Goal: Find specific page/section: Find specific page/section

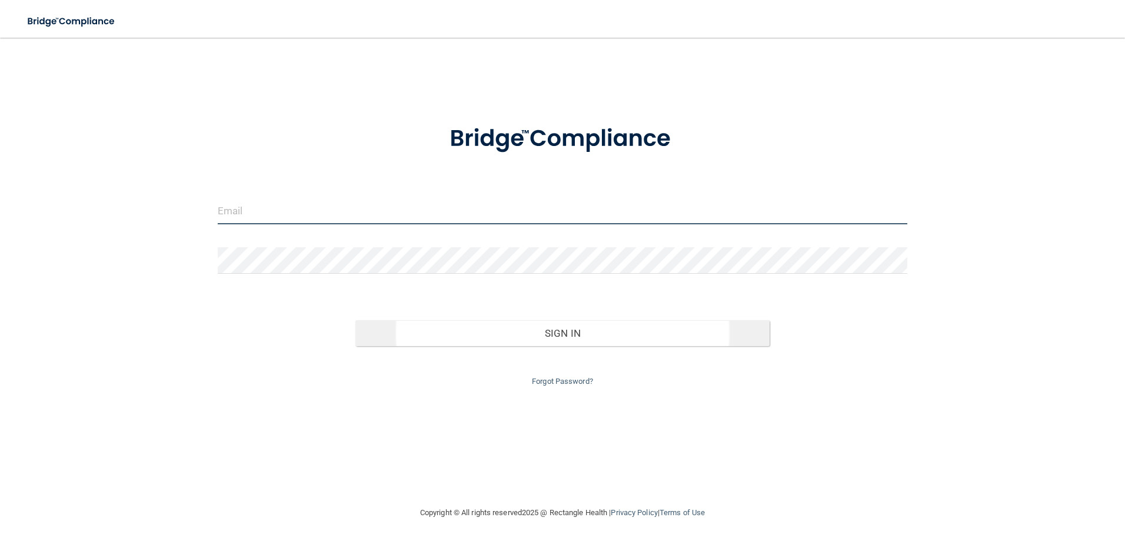
type input "[EMAIL_ADDRESS][DOMAIN_NAME]"
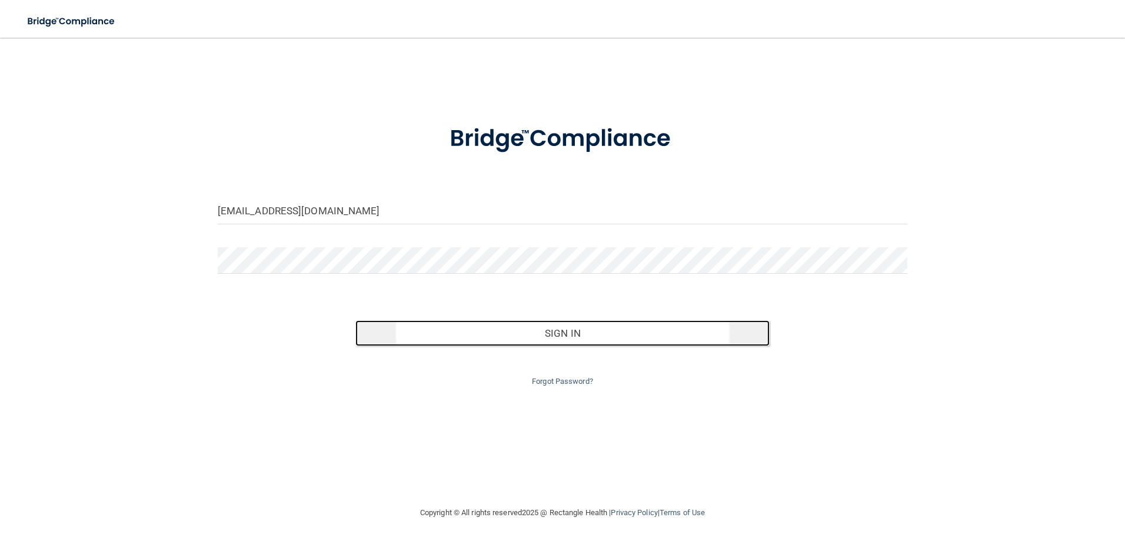
click at [567, 341] on button "Sign In" at bounding box center [562, 333] width 414 height 26
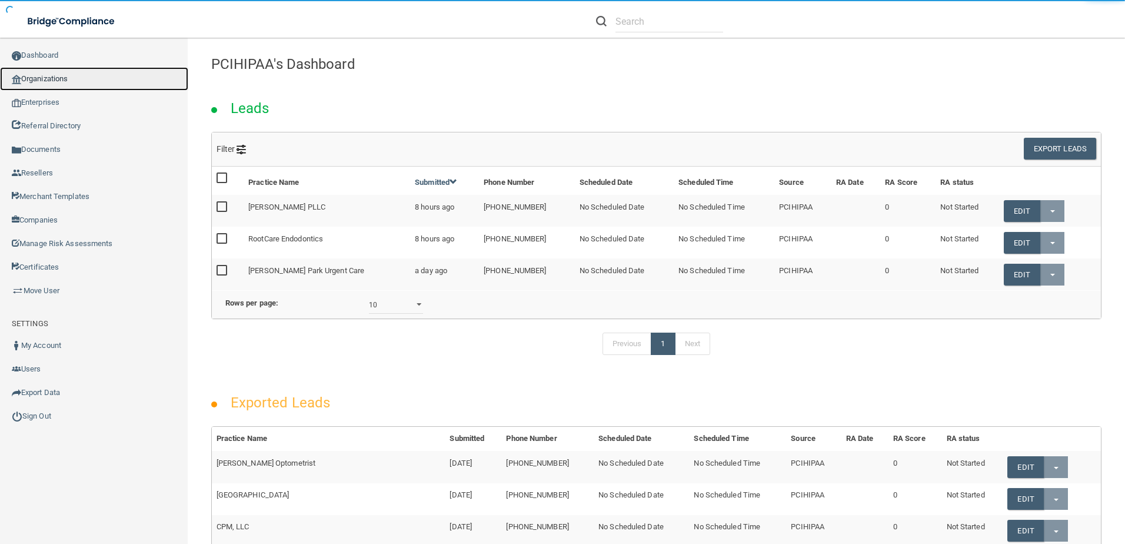
click at [102, 83] on link "Organizations" at bounding box center [94, 79] width 188 height 24
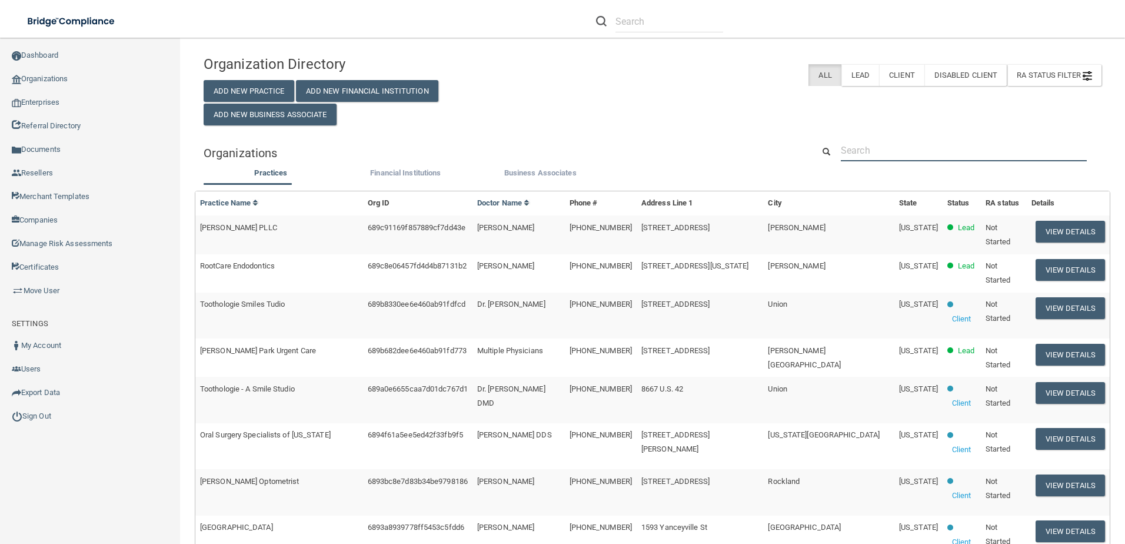
click at [877, 152] on input "text" at bounding box center [964, 150] width 246 height 22
paste input "Hovsep Nargizyan DDS, INC - San Bernardino"
type input "Hovsep Nargizyan DDS, INC - San Bernardino"
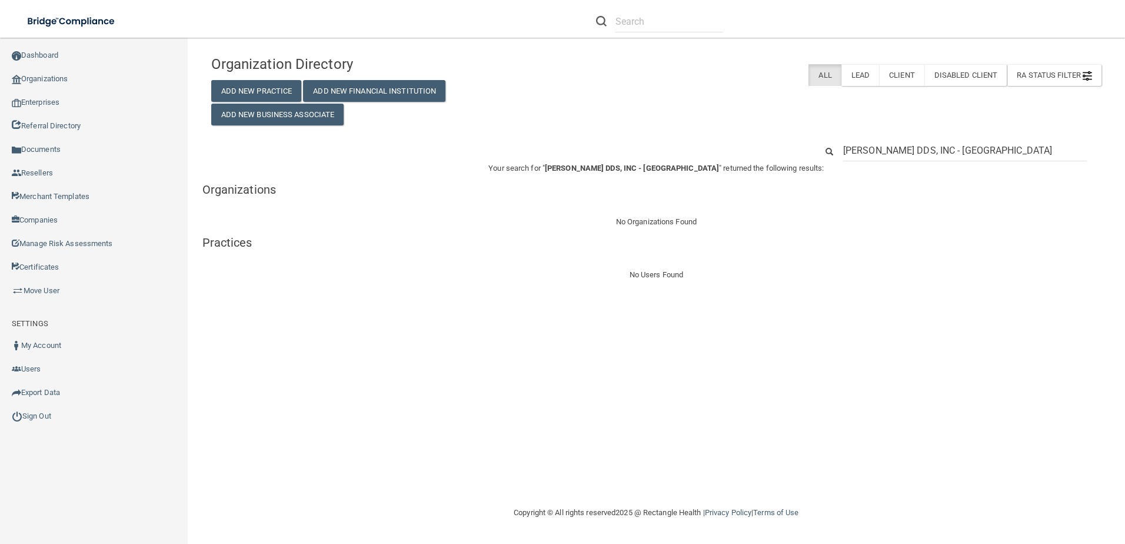
drag, startPoint x: 919, startPoint y: 151, endPoint x: 1127, endPoint y: 151, distance: 207.7
click at [1124, 151] on html "Compliance HIPAA Learn More! OSHA Learn More! PCI PCI Compliance Merchant Savin…" at bounding box center [562, 272] width 1125 height 544
type input "Hovsep Nargizyan"
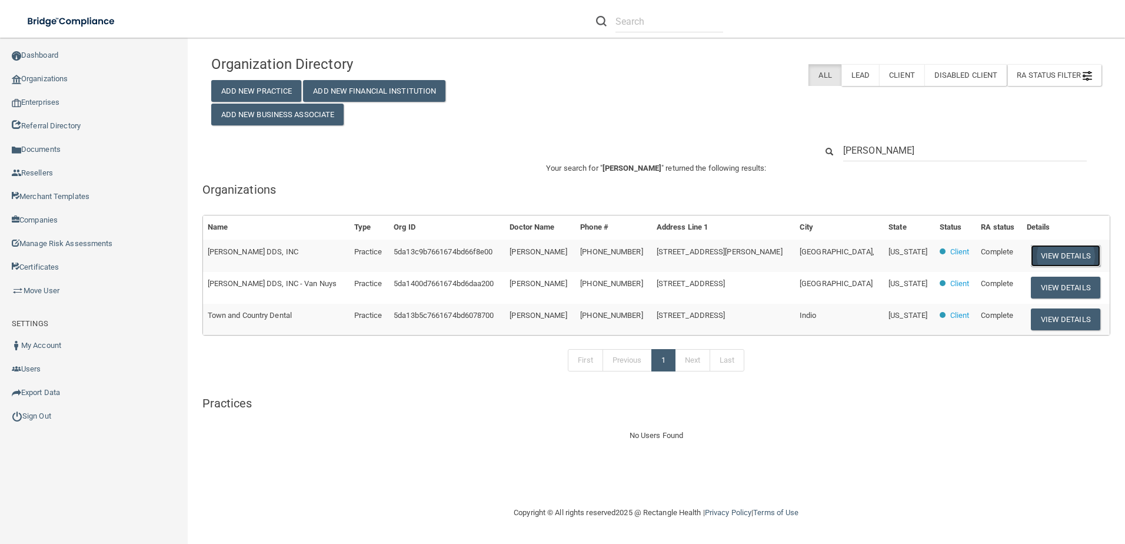
click at [1054, 256] on button "View Details" at bounding box center [1065, 256] width 69 height 22
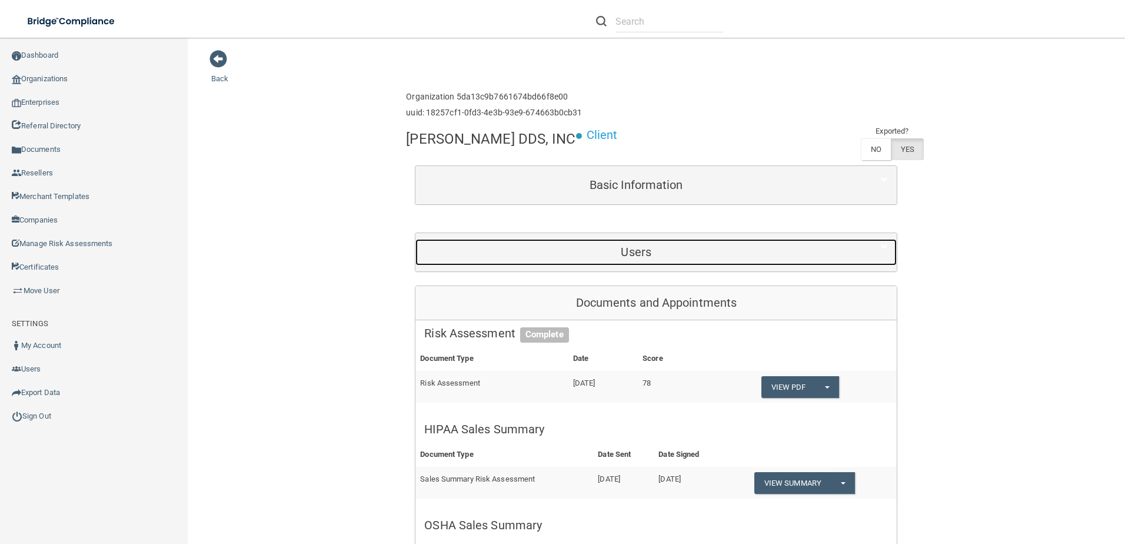
click at [671, 253] on h5 "Users" at bounding box center [636, 251] width 424 height 13
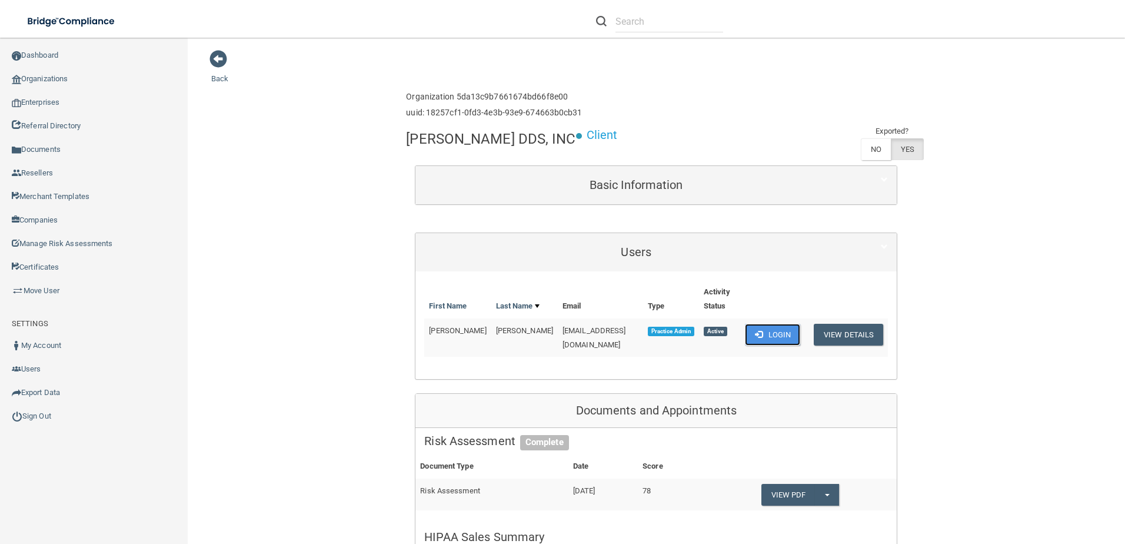
click at [755, 330] on span at bounding box center [759, 334] width 8 height 8
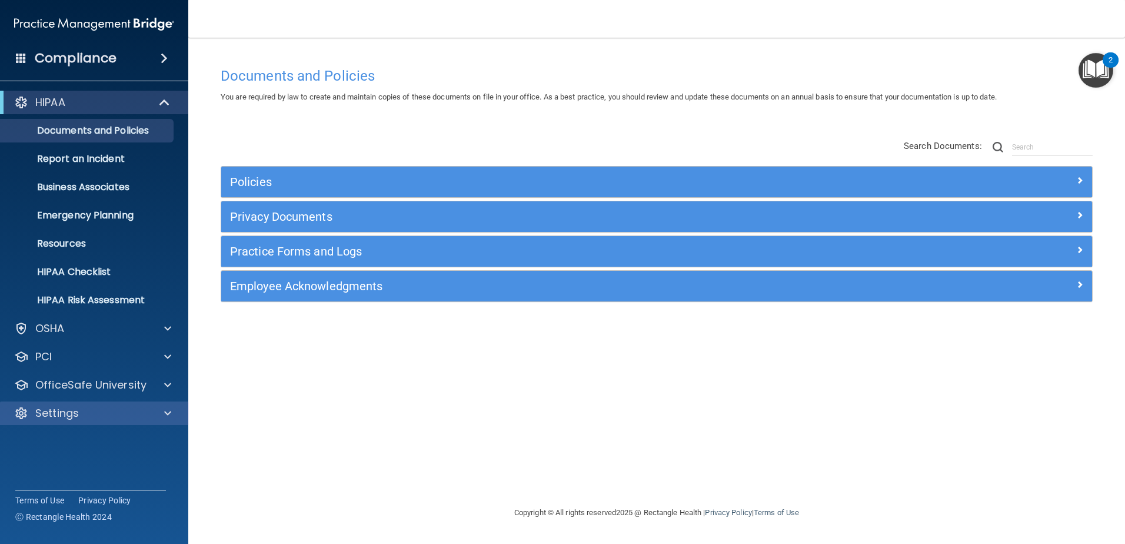
drag, startPoint x: 138, startPoint y: 425, endPoint x: 138, endPoint y: 419, distance: 6.5
click at [138, 425] on div "HIPAA Documents and Policies Report an Incident Business Associates Emergency P…" at bounding box center [94, 260] width 189 height 348
click at [138, 417] on div "Settings" at bounding box center [78, 413] width 146 height 14
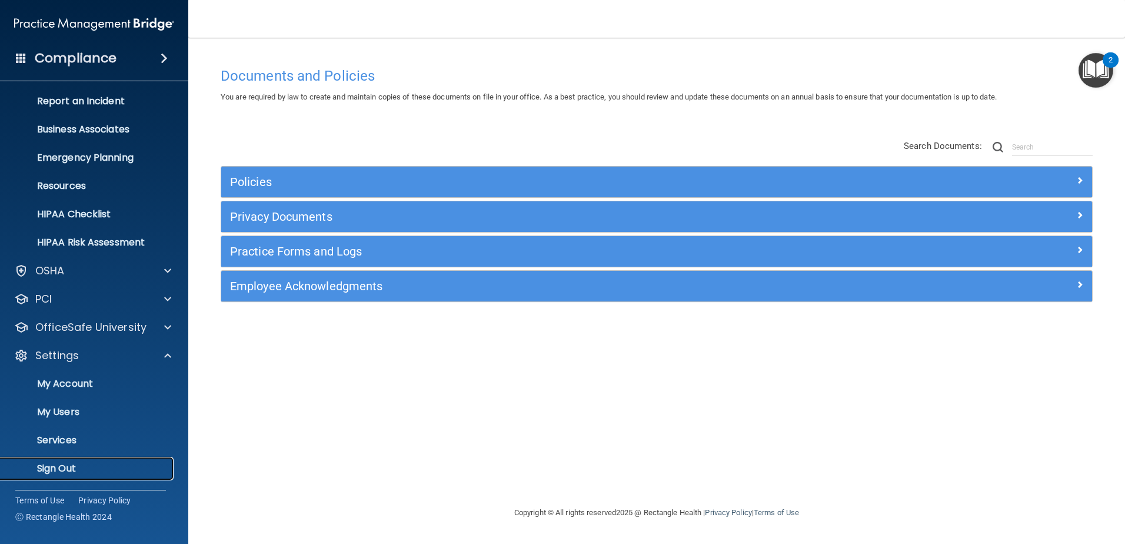
click at [98, 469] on p "Sign Out" at bounding box center [88, 468] width 161 height 12
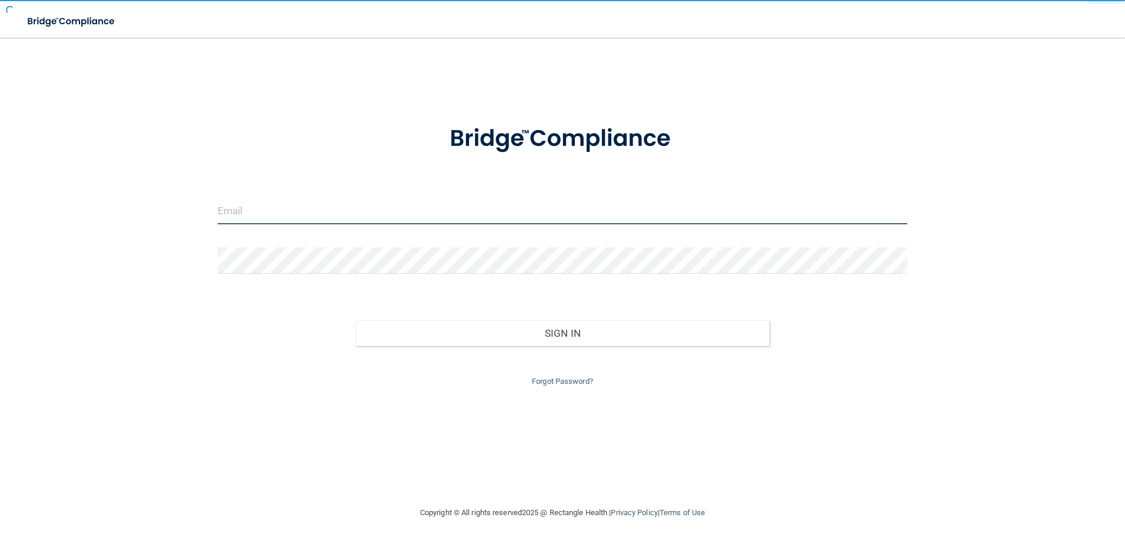
type input "[EMAIL_ADDRESS][DOMAIN_NAME]"
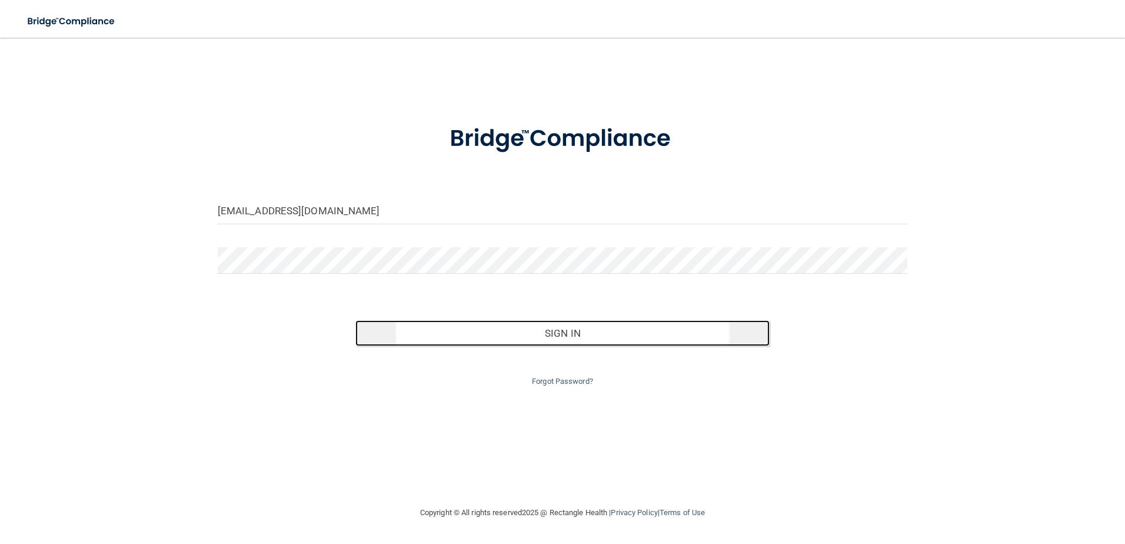
click at [544, 326] on button "Sign In" at bounding box center [562, 333] width 414 height 26
